Goal: Information Seeking & Learning: Learn about a topic

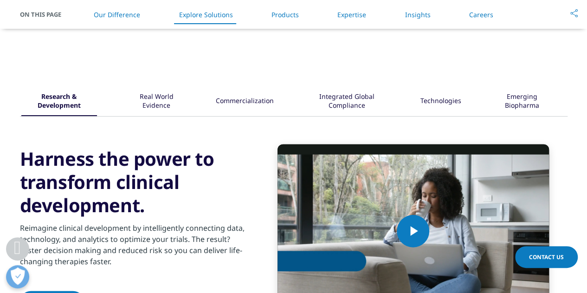
scroll to position [1097, 0]
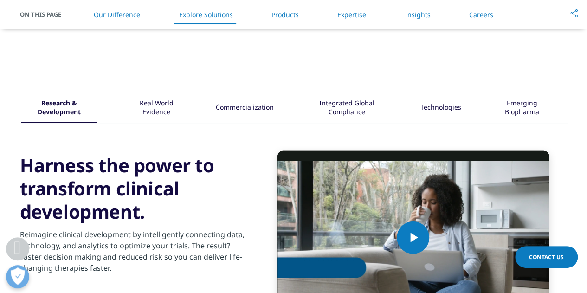
click at [271, 115] on div "Commercialization" at bounding box center [245, 108] width 58 height 29
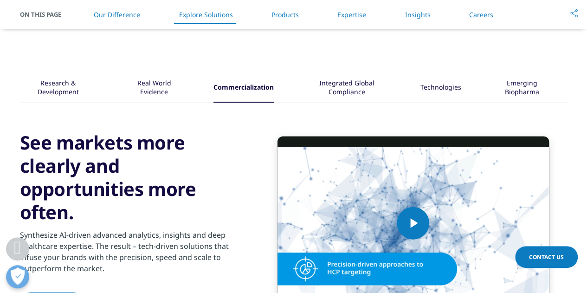
scroll to position [1117, 0]
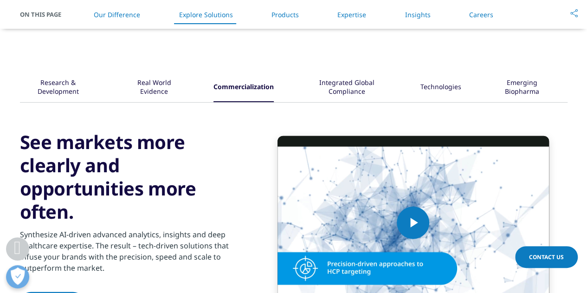
click at [364, 91] on div "Integrated Global Compliance" at bounding box center [347, 87] width 88 height 29
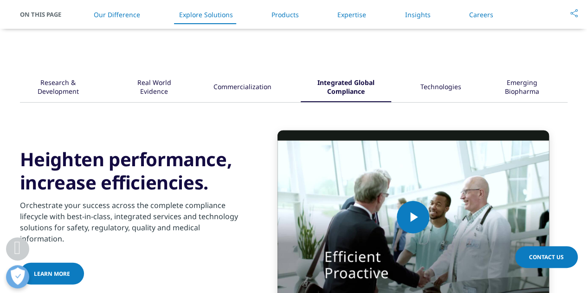
click at [452, 90] on div "Technologies" at bounding box center [441, 87] width 41 height 29
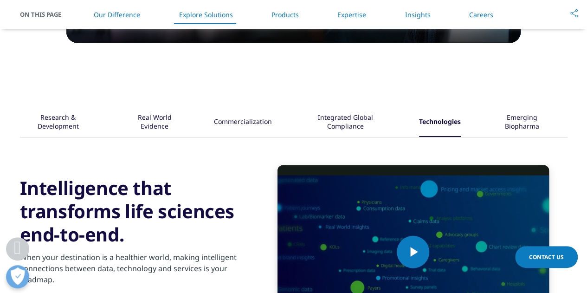
scroll to position [1082, 0]
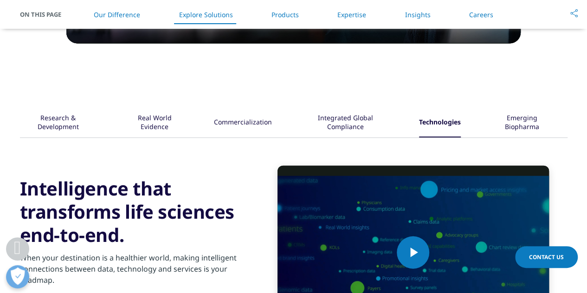
click at [519, 121] on div "Emerging Biopharma" at bounding box center [521, 123] width 63 height 29
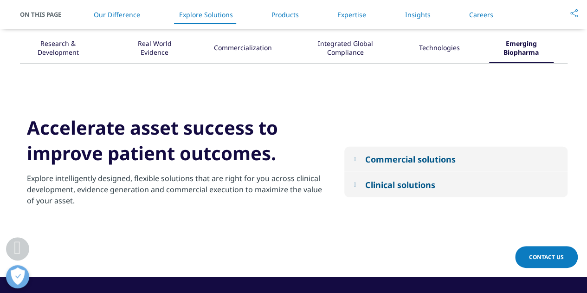
scroll to position [1161, 0]
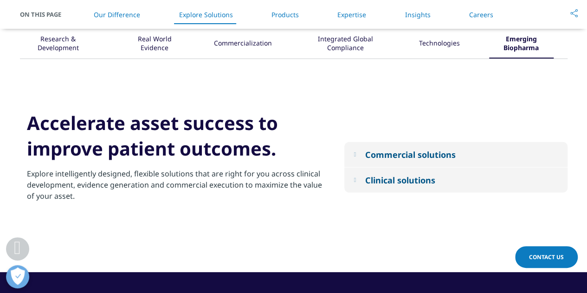
click at [357, 161] on button "Commercial solutions" at bounding box center [456, 154] width 223 height 25
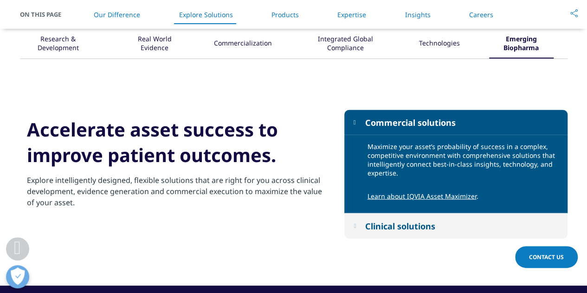
click at [360, 222] on button "Clinical solutions" at bounding box center [456, 226] width 223 height 25
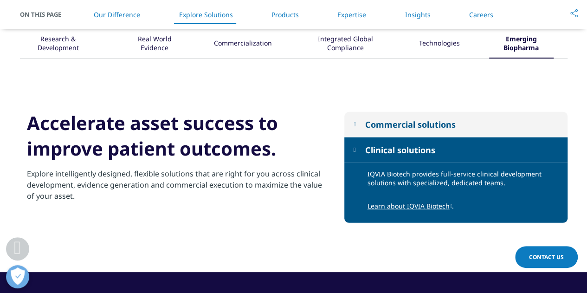
click at [76, 51] on div "Research & Development" at bounding box center [58, 44] width 74 height 29
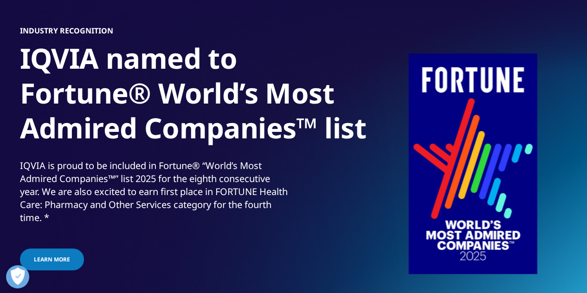
scroll to position [0, 0]
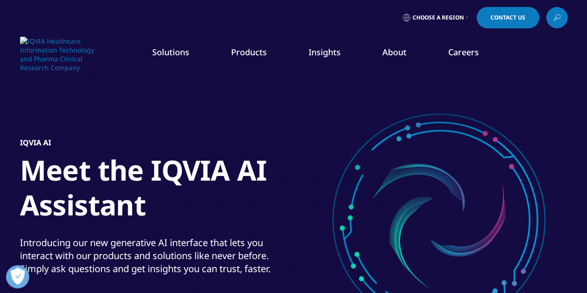
click at [178, 51] on link "Solutions" at bounding box center [170, 51] width 37 height 11
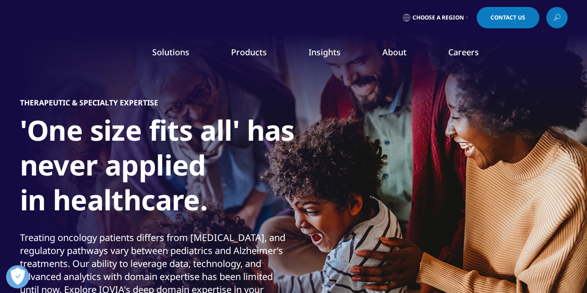
click at [169, 56] on link "Solutions" at bounding box center [170, 51] width 37 height 11
click at [258, 55] on link "Products" at bounding box center [249, 51] width 36 height 11
click at [323, 53] on link "Insights" at bounding box center [325, 51] width 32 height 11
click at [395, 58] on link "About" at bounding box center [395, 51] width 24 height 11
click at [448, 23] on link "Choose a Region" at bounding box center [435, 17] width 69 height 21
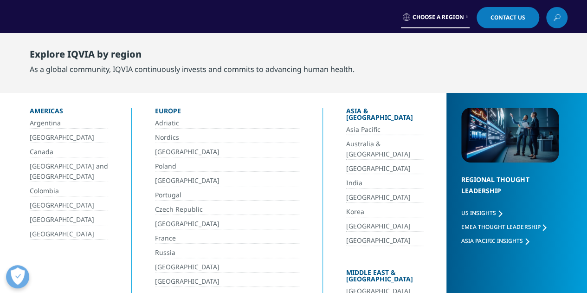
click at [91, 234] on link "[GEOGRAPHIC_DATA]" at bounding box center [69, 234] width 78 height 11
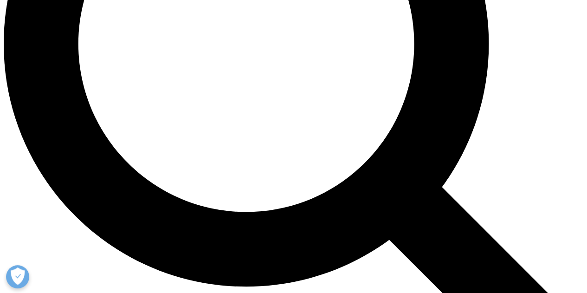
scroll to position [797, 0]
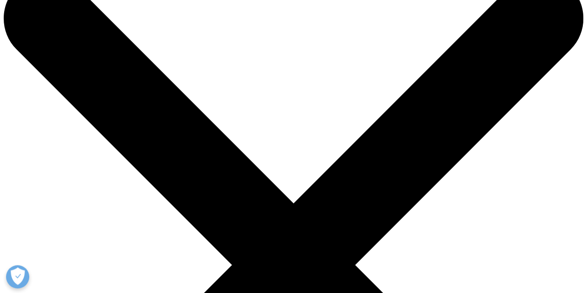
scroll to position [33, 0]
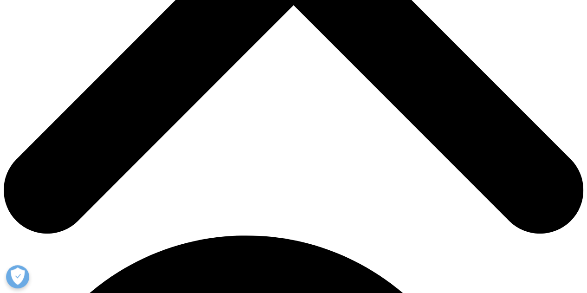
scroll to position [359, 0]
